Goal: Answer question/provide support: Share knowledge or assist other users

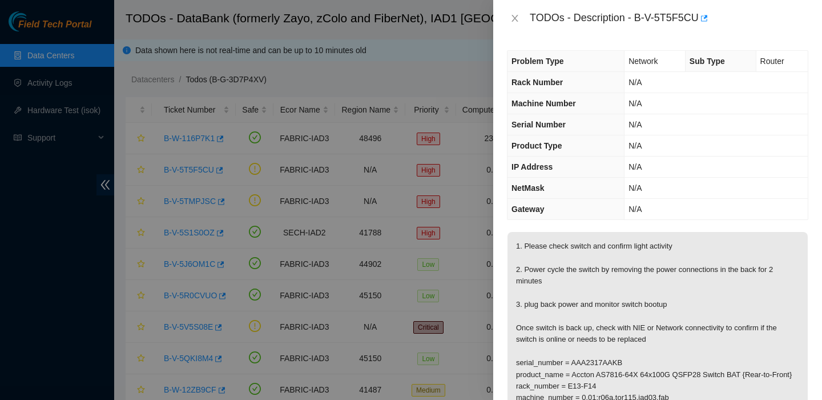
scroll to position [126, 0]
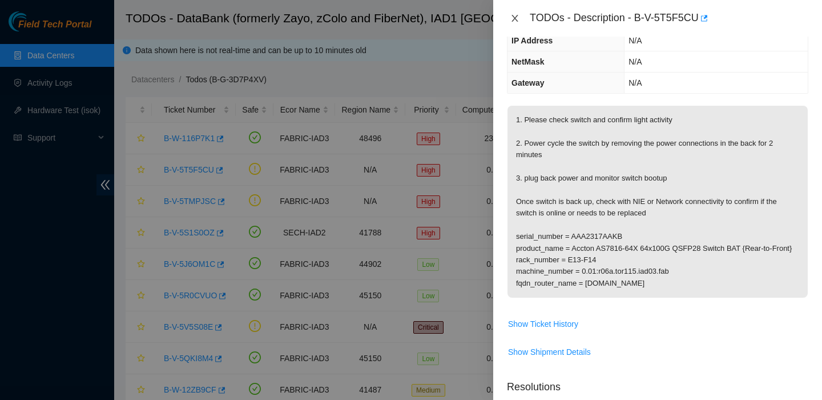
click at [513, 18] on icon "close" at bounding box center [514, 18] width 9 height 9
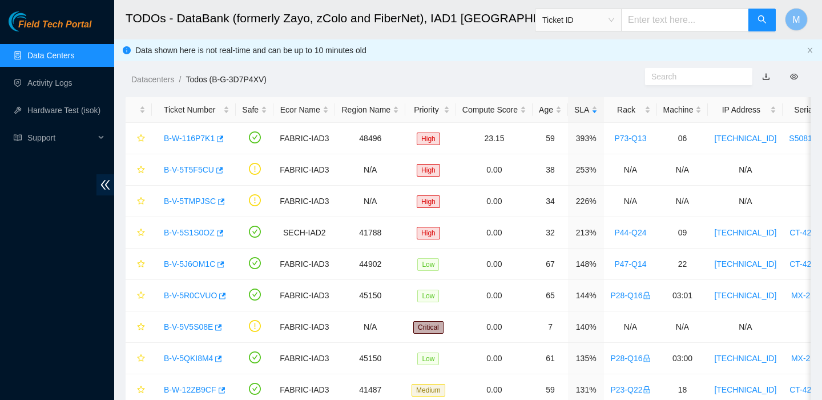
scroll to position [164, 0]
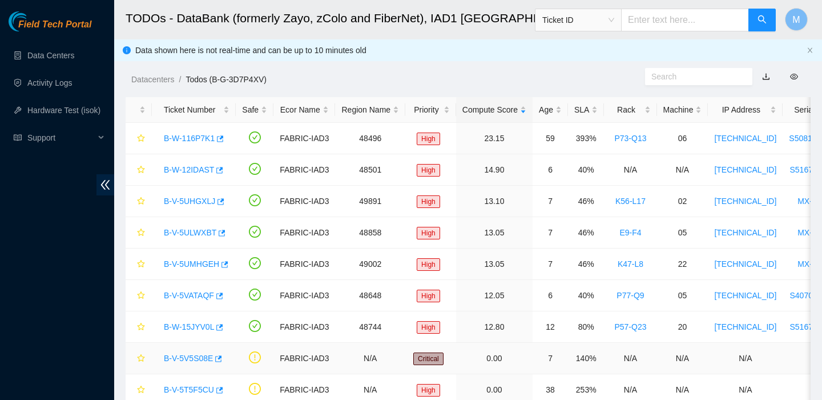
click at [187, 350] on div "B-V-5V5S08E" at bounding box center [193, 358] width 71 height 18
click at [183, 359] on link "B-V-5V5S08E" at bounding box center [188, 357] width 49 height 9
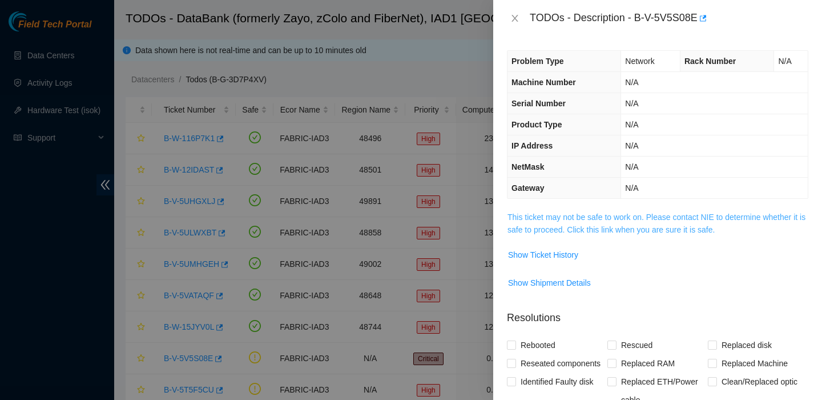
click at [583, 219] on link "This ticket may not be safe to work on. Please contact NIE to determine whether…" at bounding box center [657, 223] width 298 height 22
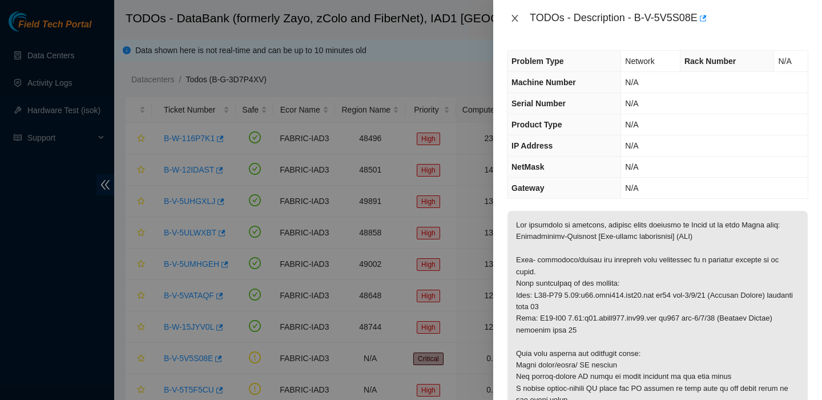
click at [514, 17] on icon "close" at bounding box center [514, 18] width 9 height 9
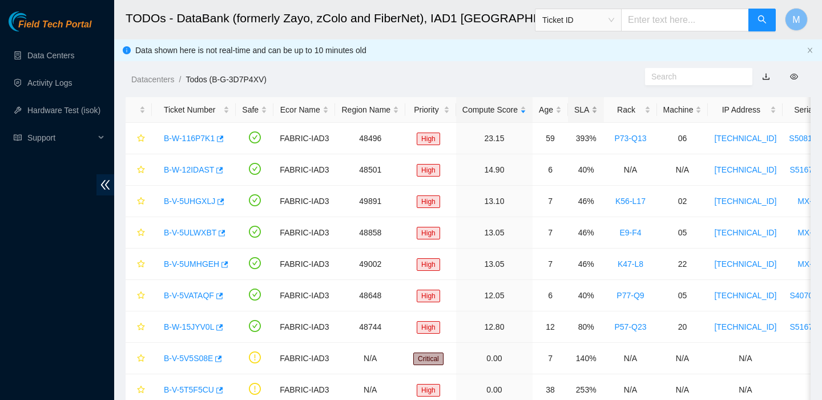
click at [592, 112] on div "SLA" at bounding box center [585, 109] width 23 height 13
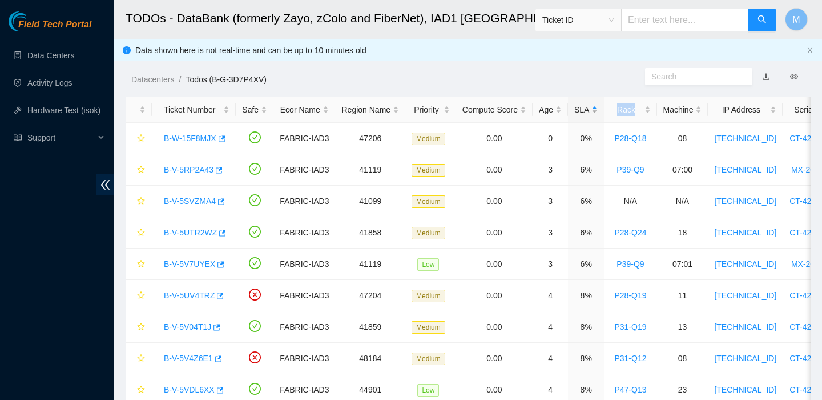
click at [592, 112] on div "SLA" at bounding box center [585, 109] width 23 height 13
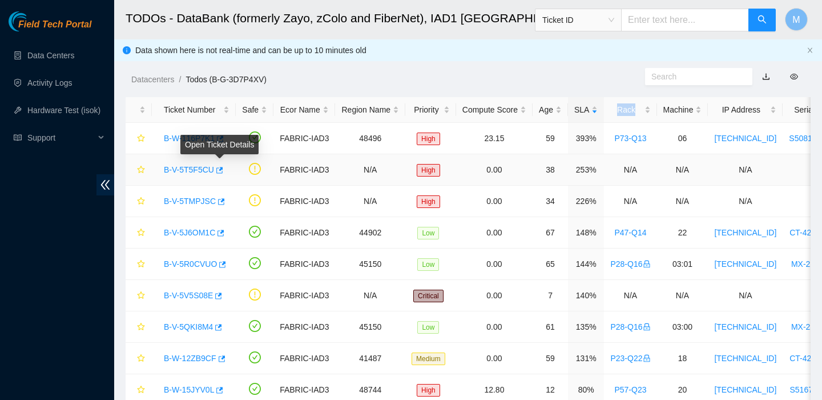
click at [198, 166] on link "B-V-5T5F5CU" at bounding box center [189, 169] width 50 height 9
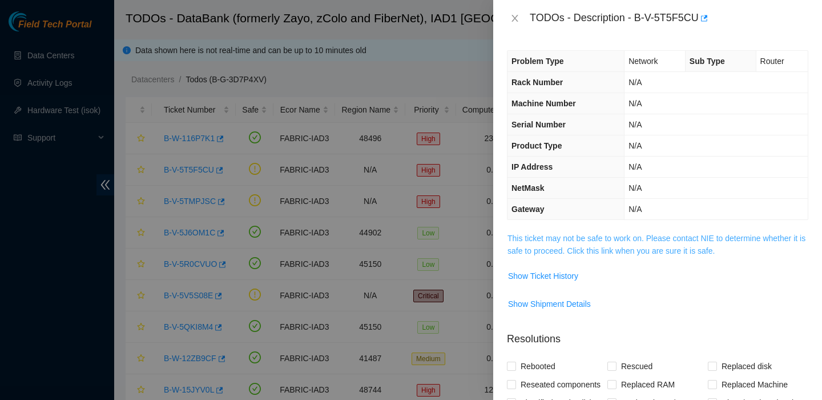
click at [560, 238] on link "This ticket may not be safe to work on. Please contact NIE to determine whether…" at bounding box center [657, 245] width 298 height 22
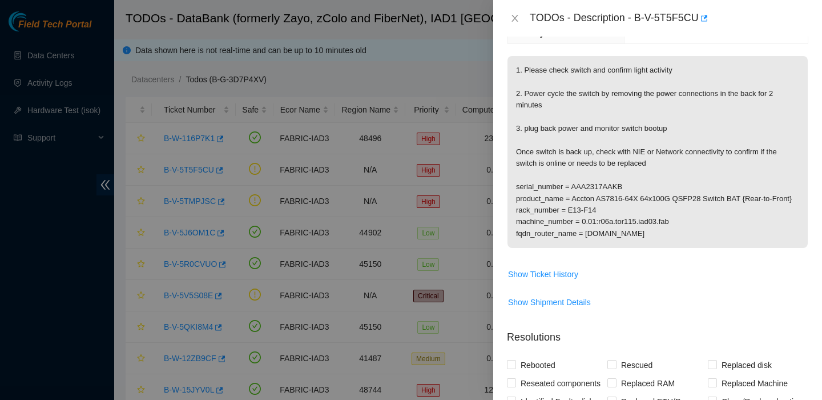
scroll to position [359, 0]
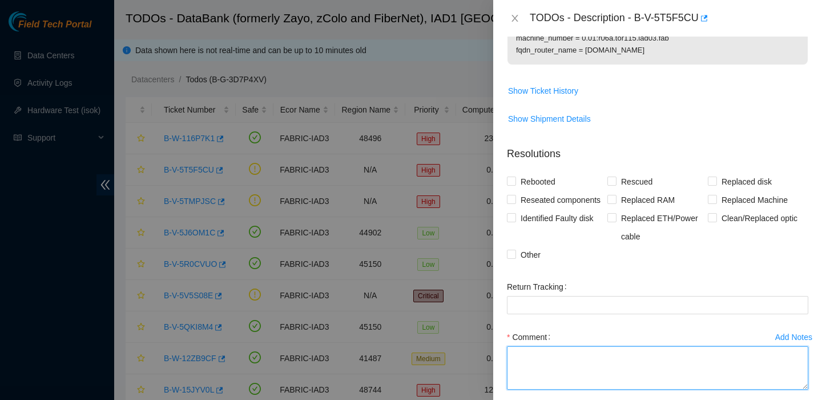
click at [548, 384] on textarea "Comment" at bounding box center [657, 367] width 301 height 43
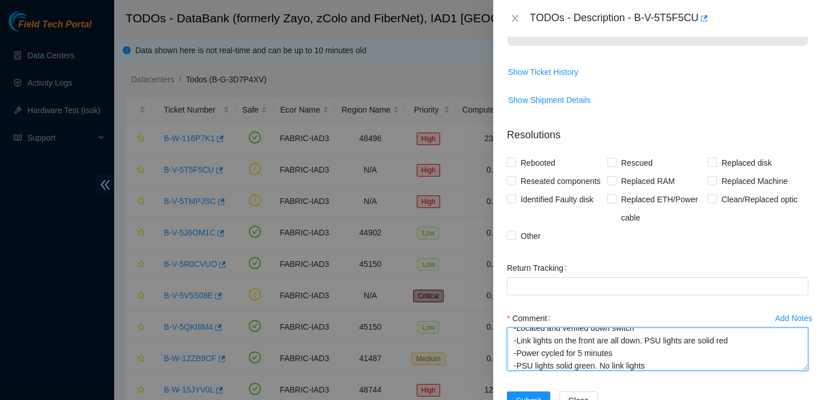
scroll to position [445, 0]
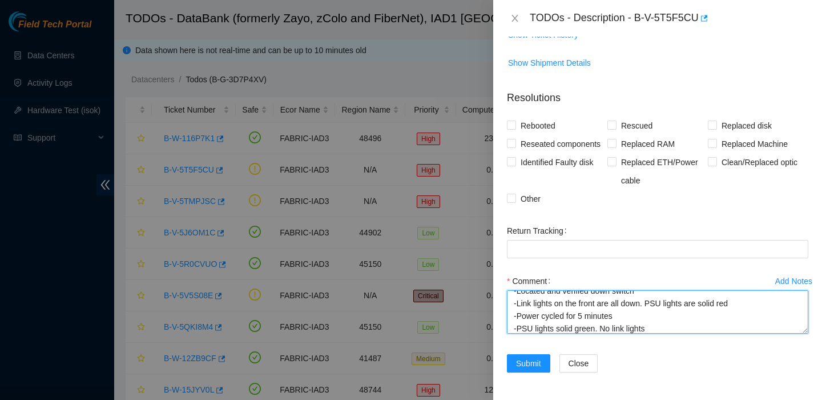
click at [613, 329] on textarea "-Located and verified down switch -Link lights on the front are all down. PSU l…" at bounding box center [657, 311] width 301 height 43
click at [666, 331] on textarea "-Located and verified down switch -Link lights on the front are all down. PSU l…" at bounding box center [657, 311] width 301 height 43
type textarea "-Located and verified down switch -Link lights on the front are all down. PSU l…"
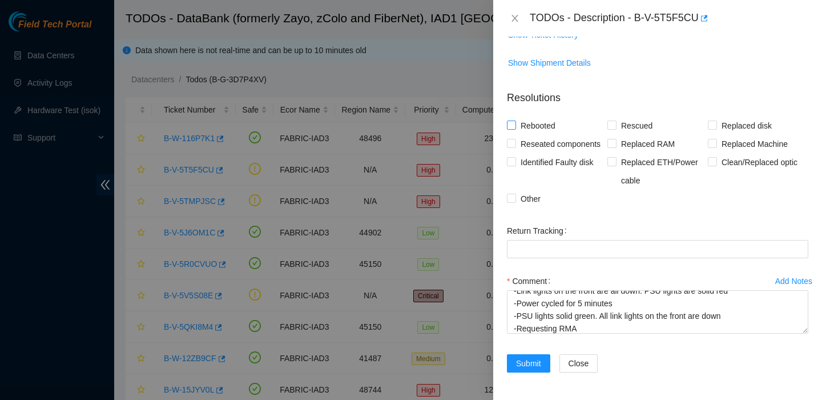
click at [546, 116] on span "Rebooted" at bounding box center [538, 125] width 44 height 18
click at [515, 120] on input "Rebooted" at bounding box center [511, 124] width 8 height 8
checkbox input "true"
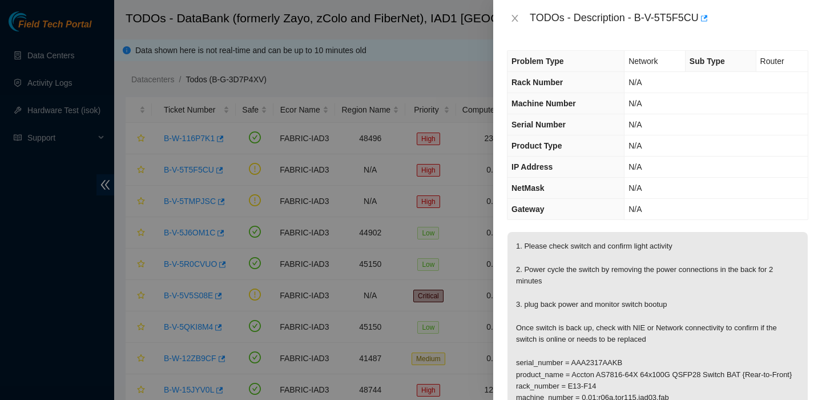
scroll to position [445, 0]
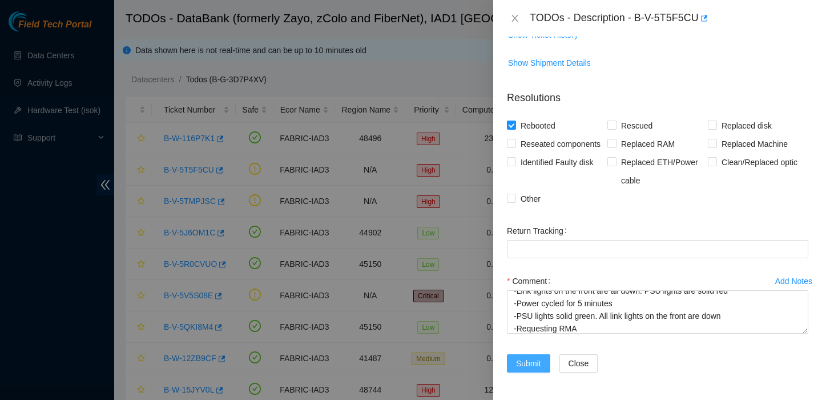
click at [524, 358] on span "Submit" at bounding box center [528, 363] width 25 height 13
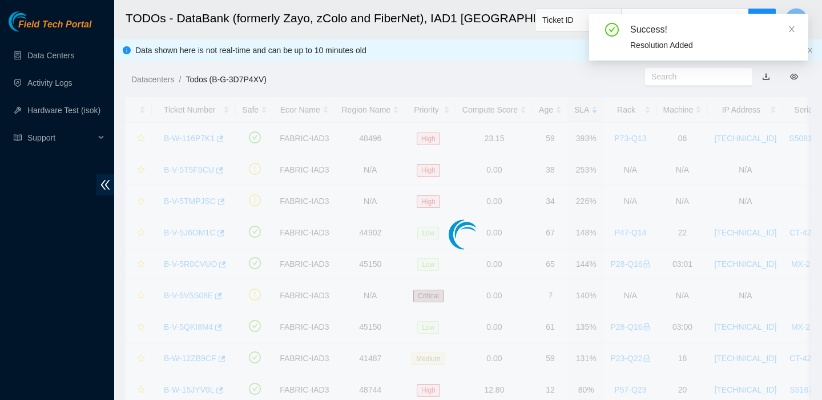
scroll to position [275, 0]
